Goal: Task Accomplishment & Management: Use online tool/utility

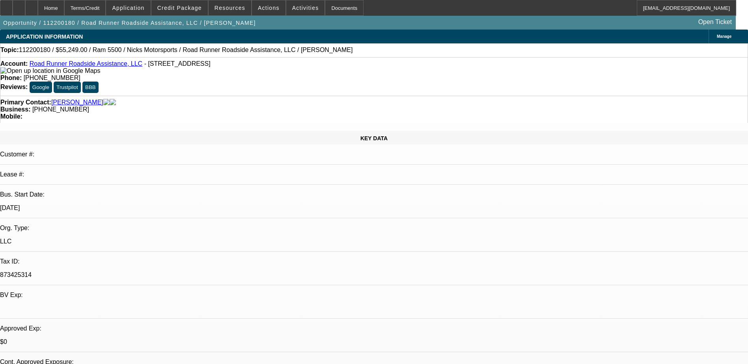
select select "0"
select select "2"
select select "0.1"
select select "0"
select select "2"
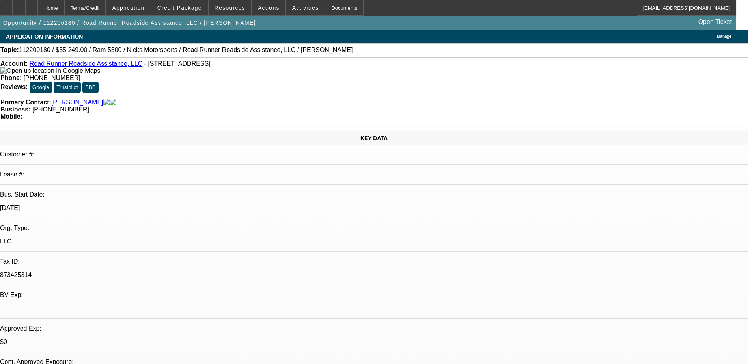
select select "0.1"
select select "0.15"
select select "2"
select select "0.1"
select select "0.15"
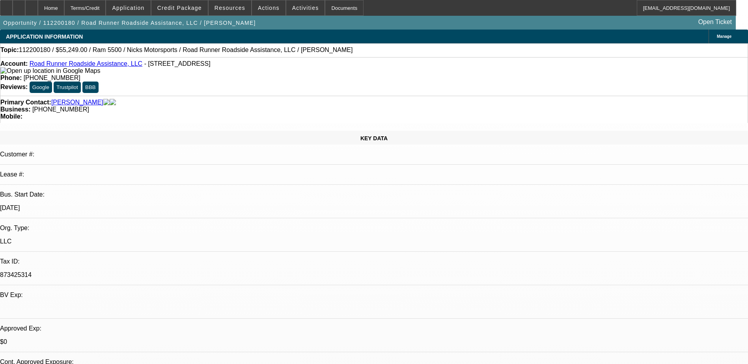
select select "2"
select select "0.1"
select select "1"
select select "2"
select select "4"
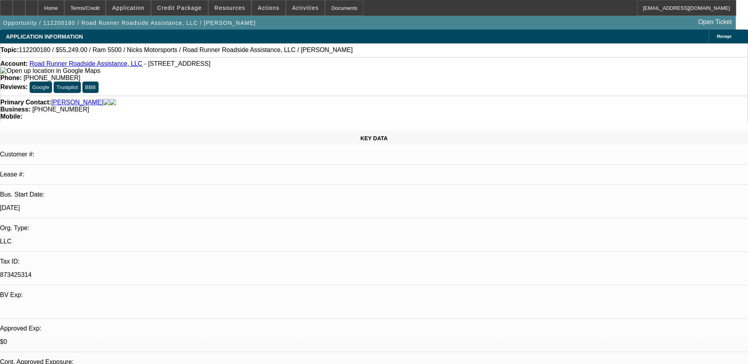
select select "1"
select select "2"
select select "4"
select select "1"
select select "2"
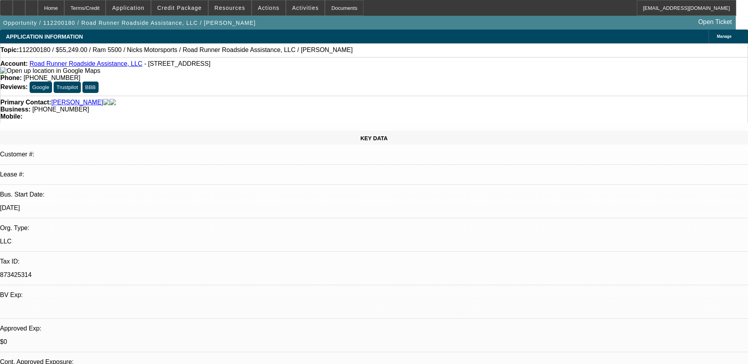
select select "4"
select select "1"
select select "2"
select select "4"
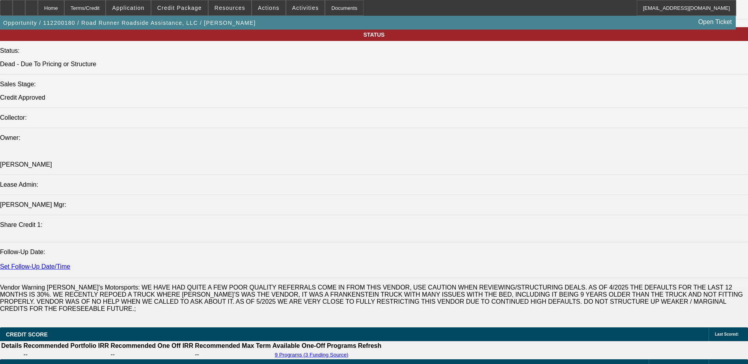
scroll to position [828, 0]
